Goal: Task Accomplishment & Management: Manage account settings

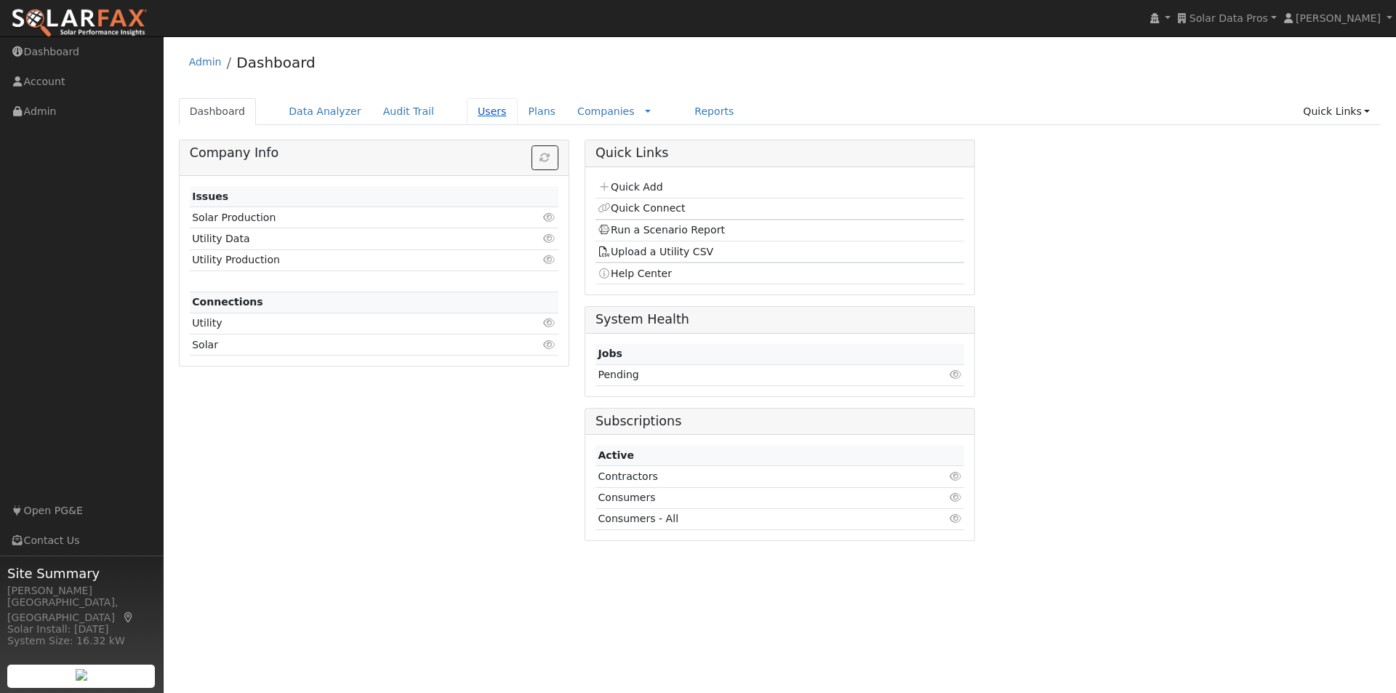
click at [467, 108] on link "Users" at bounding box center [492, 111] width 51 height 27
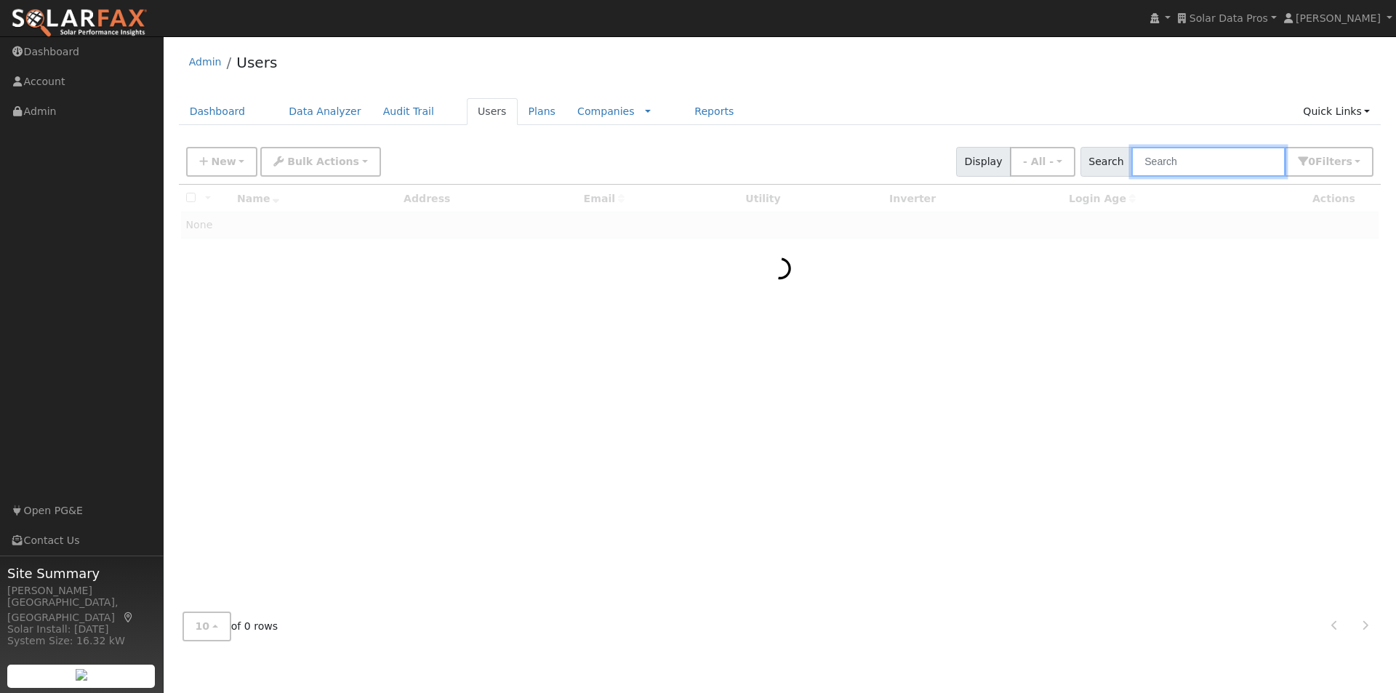
click at [1250, 164] on input "text" at bounding box center [1208, 162] width 154 height 30
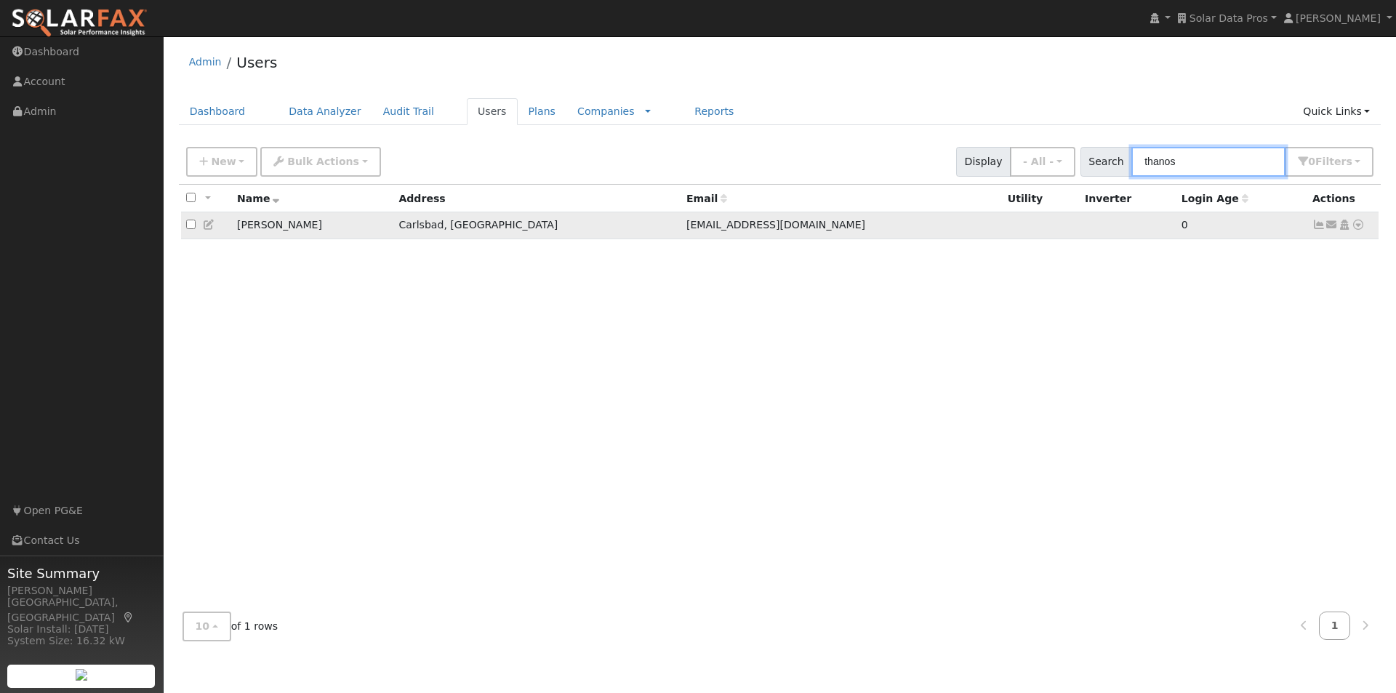
type input "thanos"
click at [1345, 223] on icon at bounding box center [1344, 225] width 13 height 10
